Goal: Find specific page/section

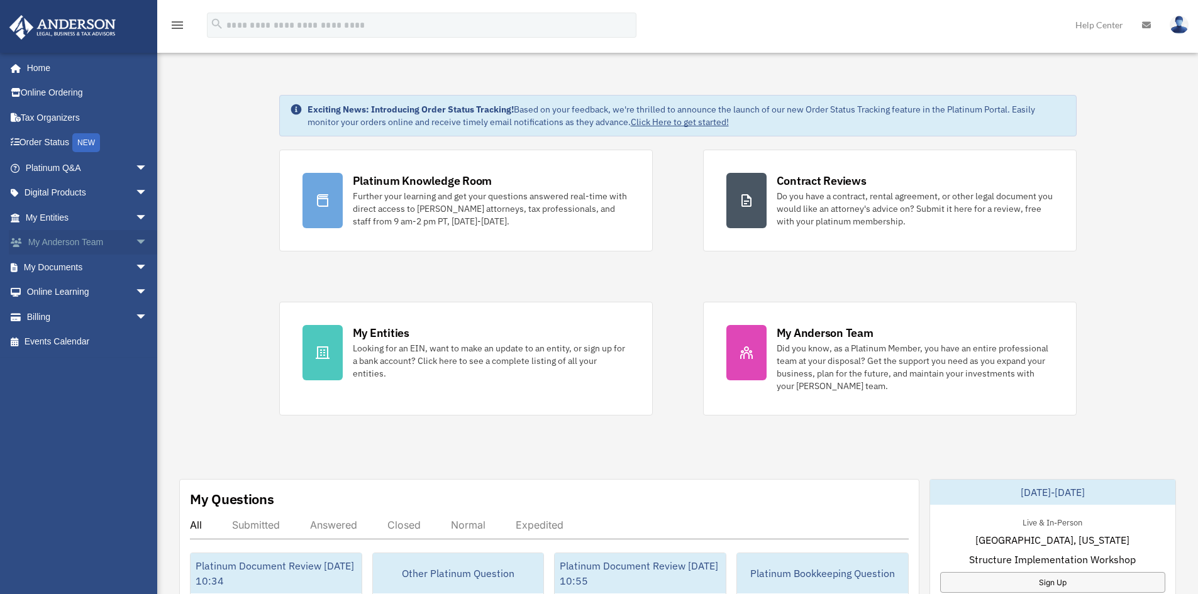
click at [31, 241] on link "My Anderson Team arrow_drop_down" at bounding box center [88, 242] width 158 height 25
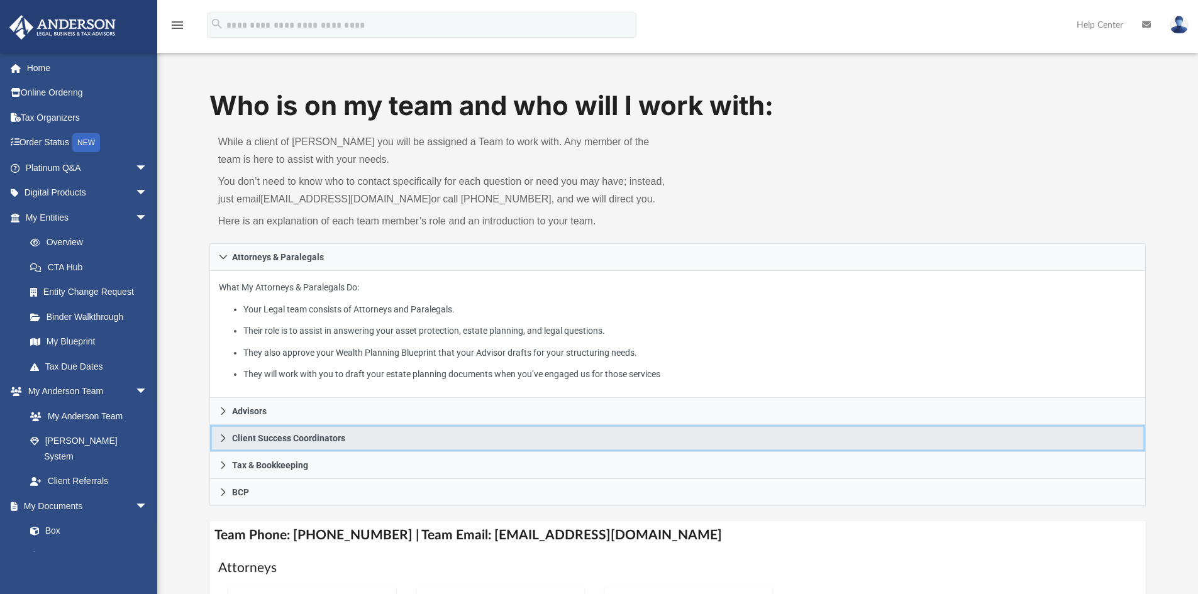
click at [280, 434] on span "Client Success Coordinators" at bounding box center [288, 438] width 113 height 9
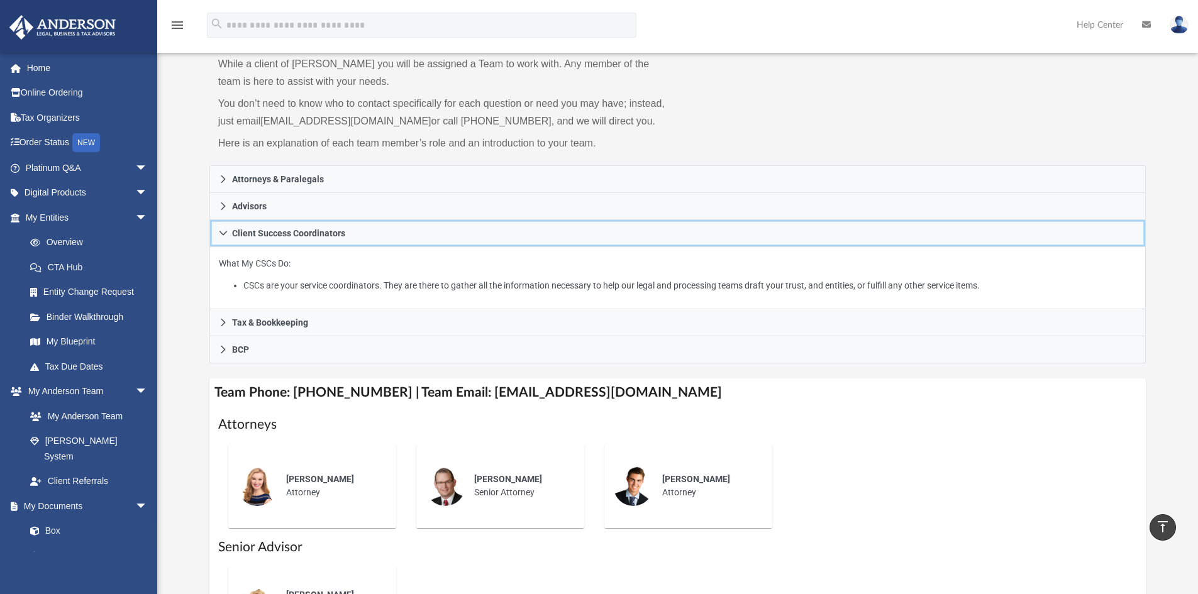
scroll to position [63, 0]
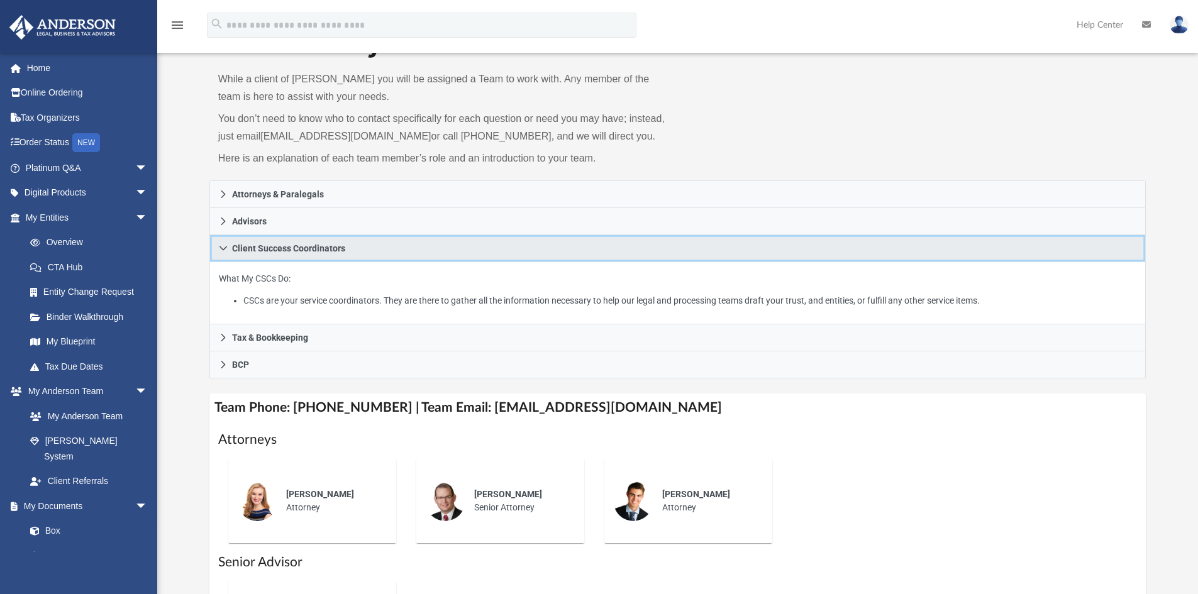
click at [262, 253] on span "Client Success Coordinators" at bounding box center [288, 248] width 113 height 9
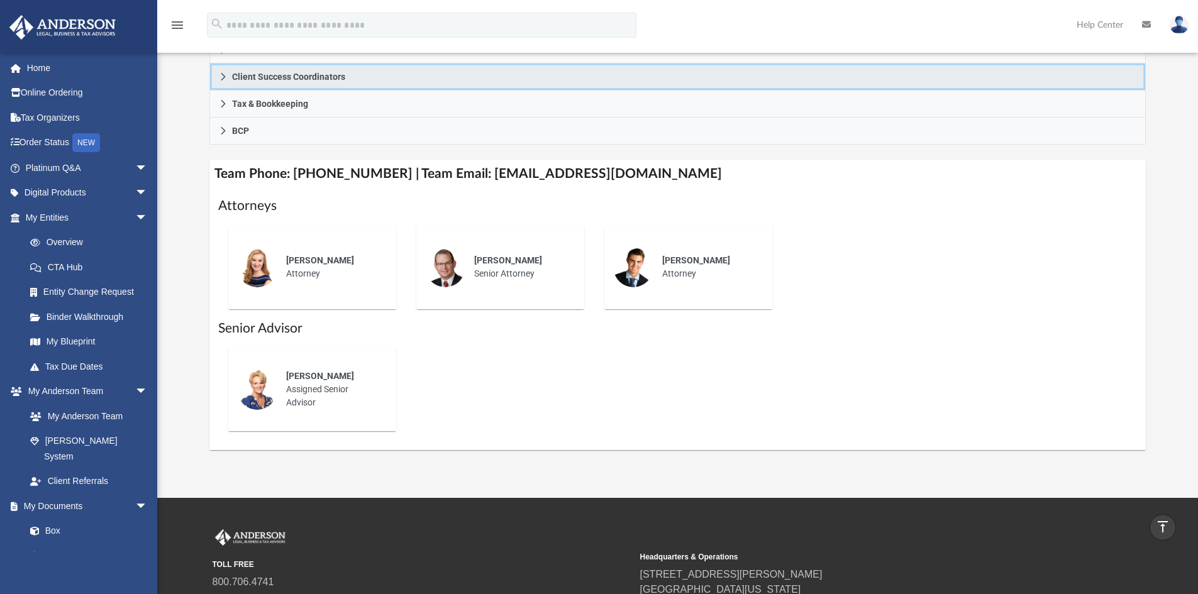
scroll to position [49, 0]
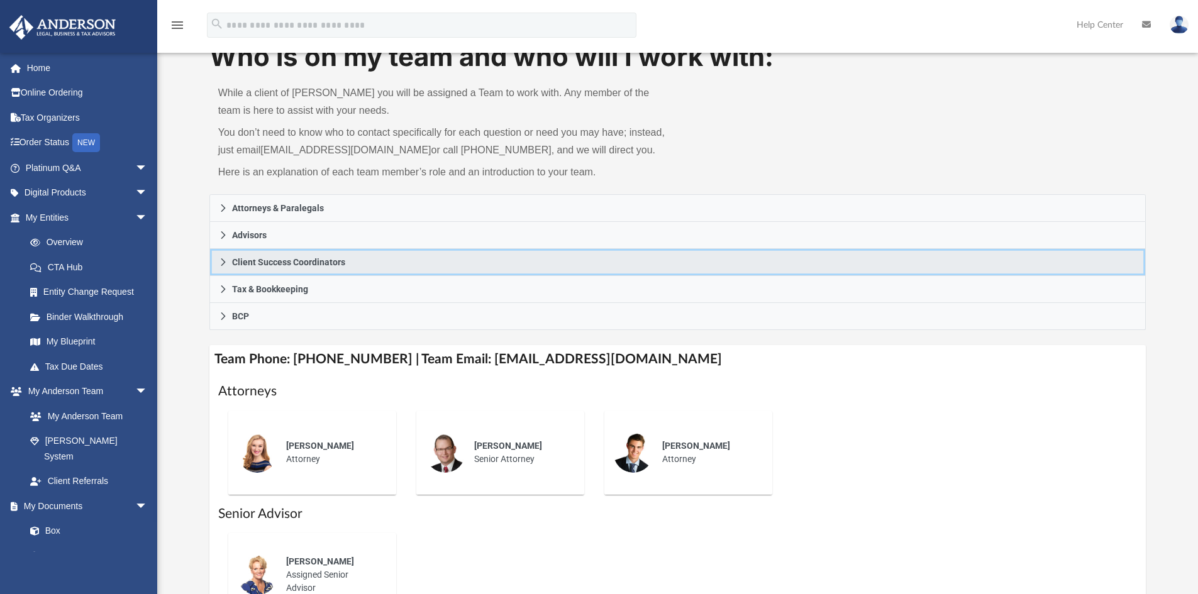
click at [263, 260] on span "Client Success Coordinators" at bounding box center [288, 262] width 113 height 9
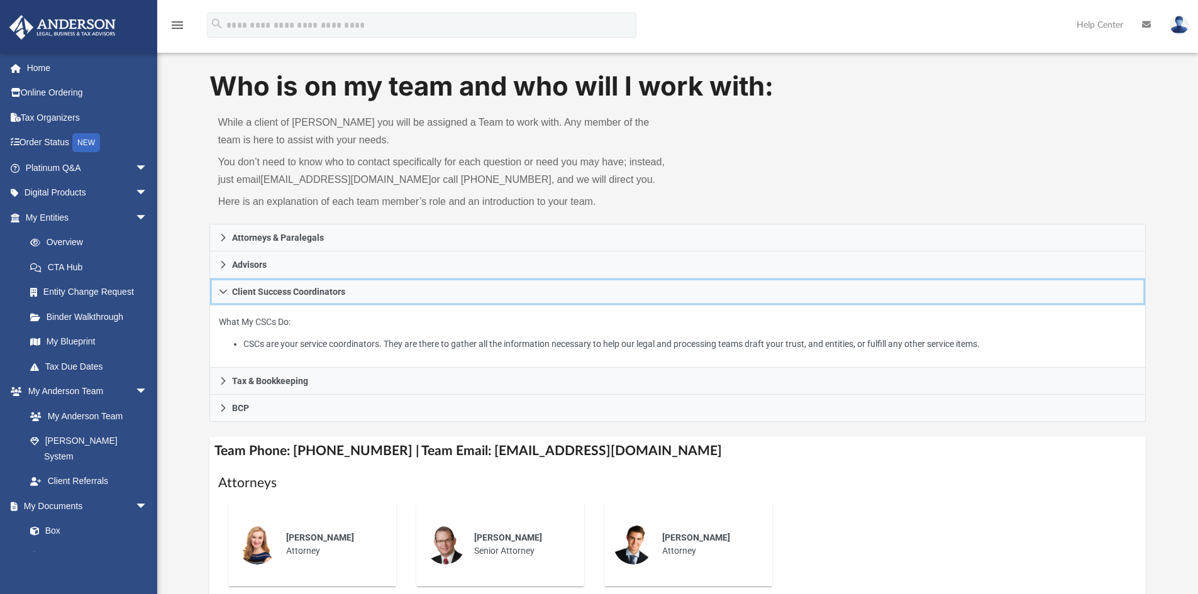
scroll to position [0, 0]
